Goal: Navigation & Orientation: Find specific page/section

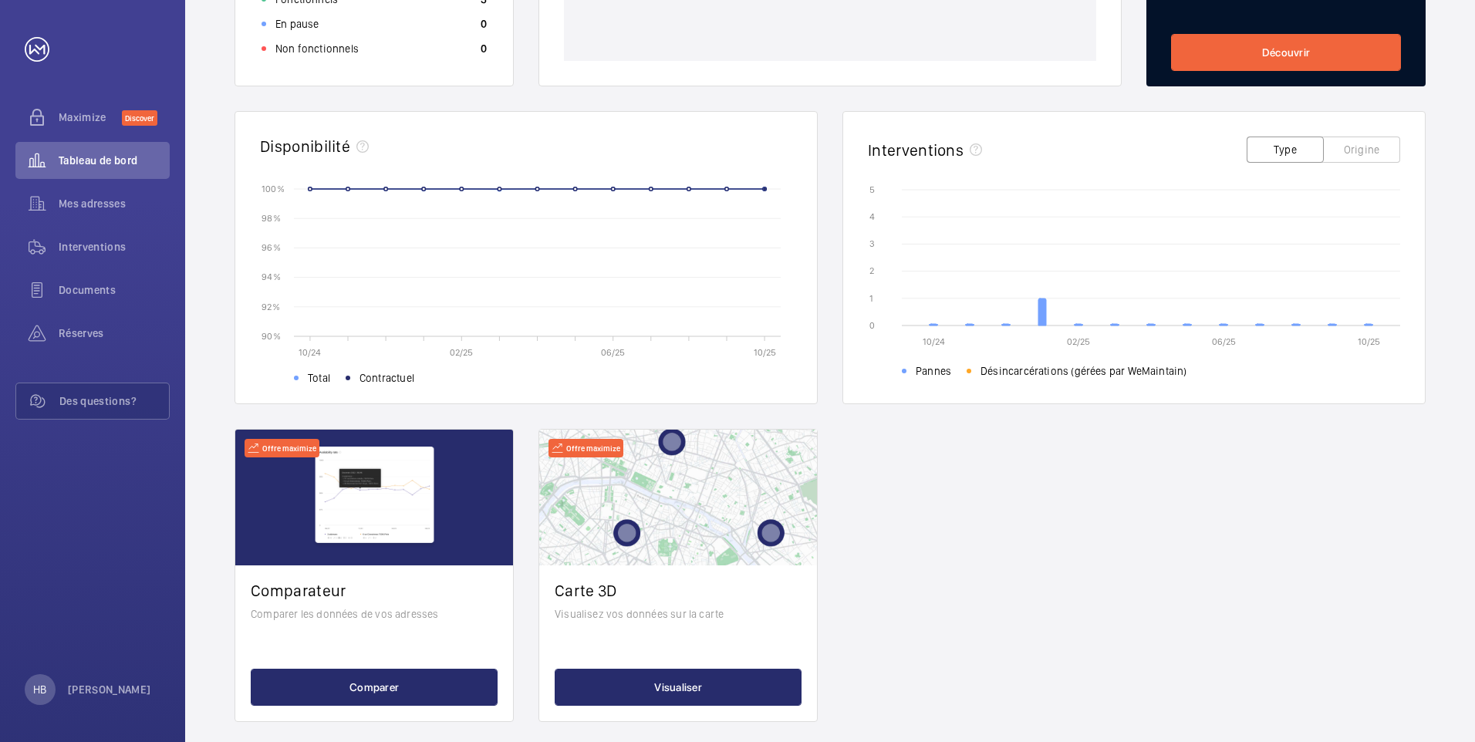
scroll to position [388, 0]
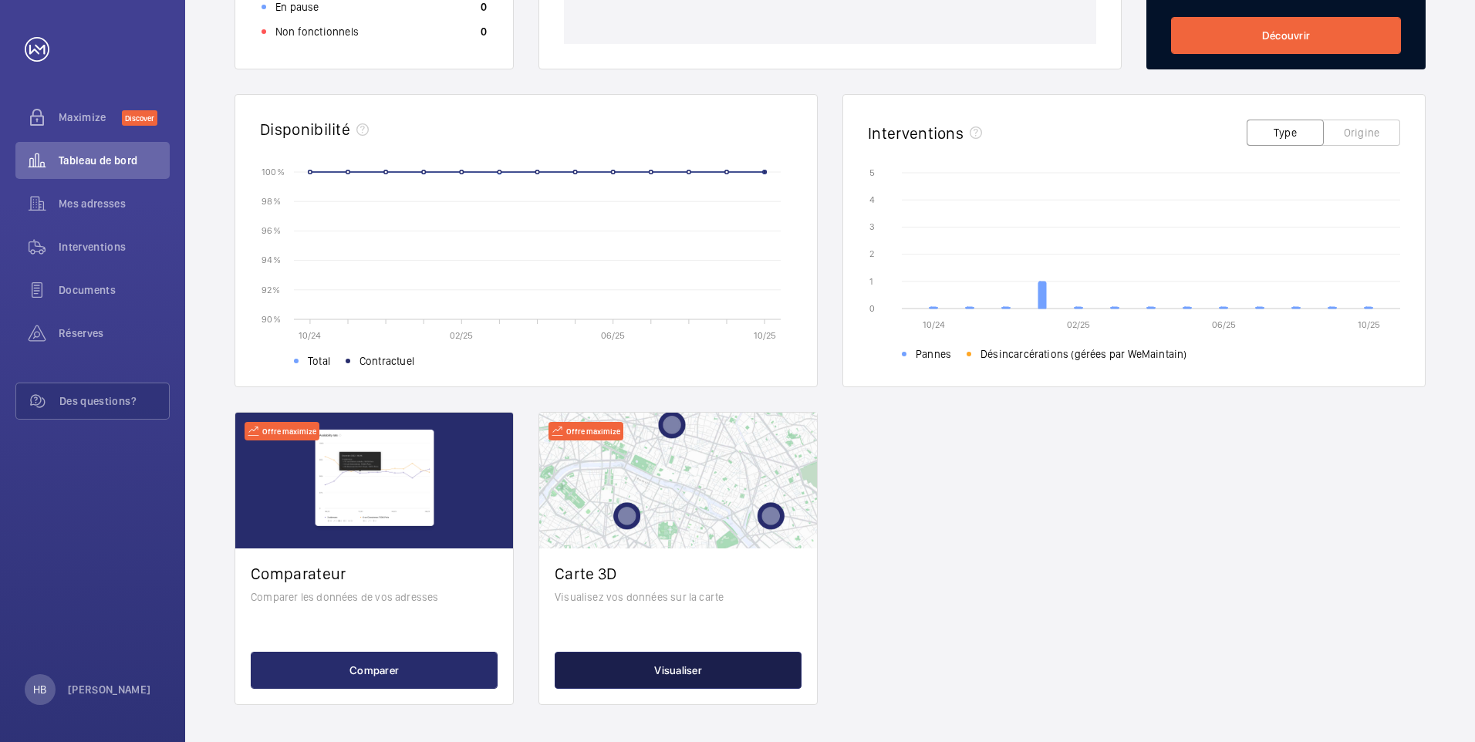
click at [684, 674] on button "Visualiser" at bounding box center [678, 670] width 247 height 37
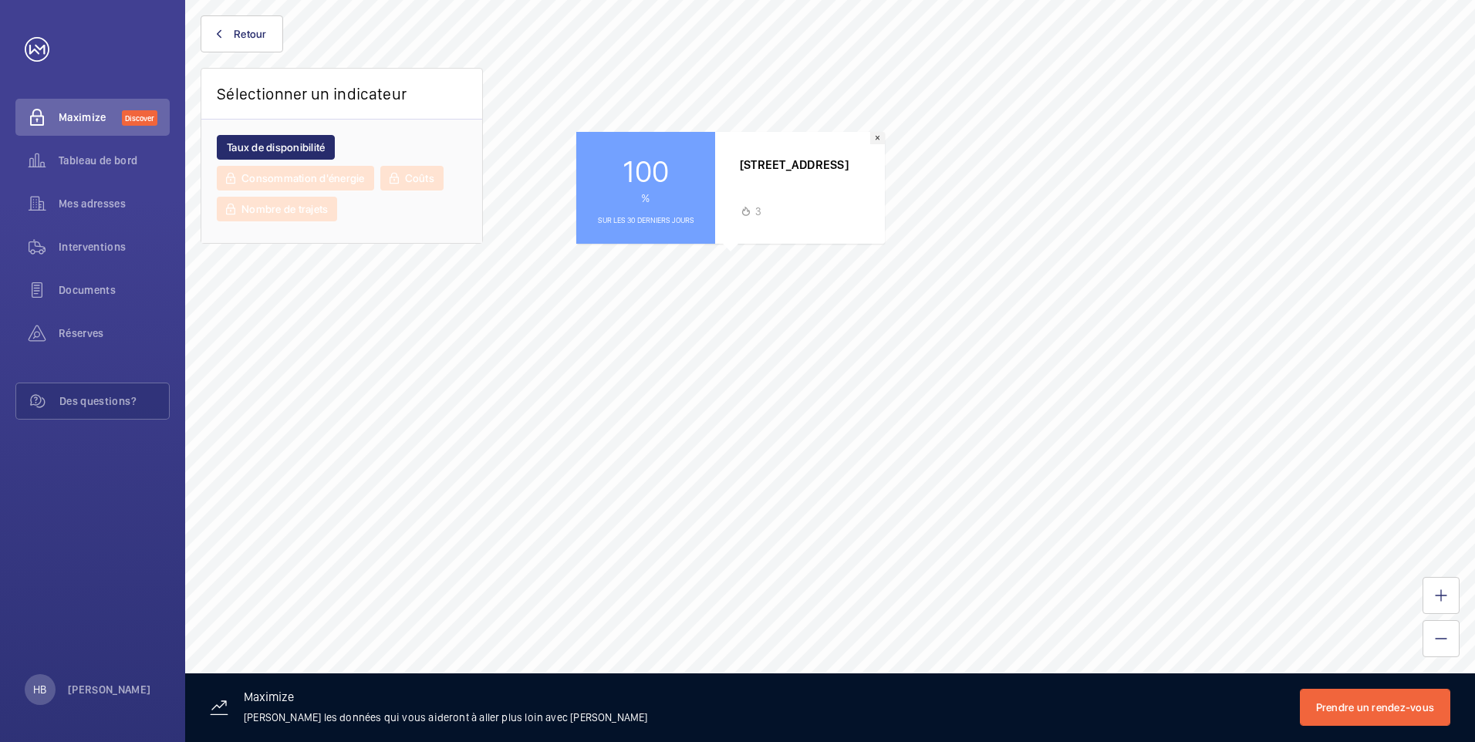
click at [877, 133] on button "×" at bounding box center [877, 138] width 15 height 12
click at [684, 206] on div "100 % Sur les 30 derniers jours" at bounding box center [651, 189] width 139 height 112
click at [796, 207] on div "3" at bounding box center [799, 211] width 109 height 15
click at [753, 209] on mat-icon at bounding box center [751, 212] width 12 height 12
click at [883, 138] on button "×" at bounding box center [883, 139] width 15 height 12
